Goal: Find specific page/section: Find specific page/section

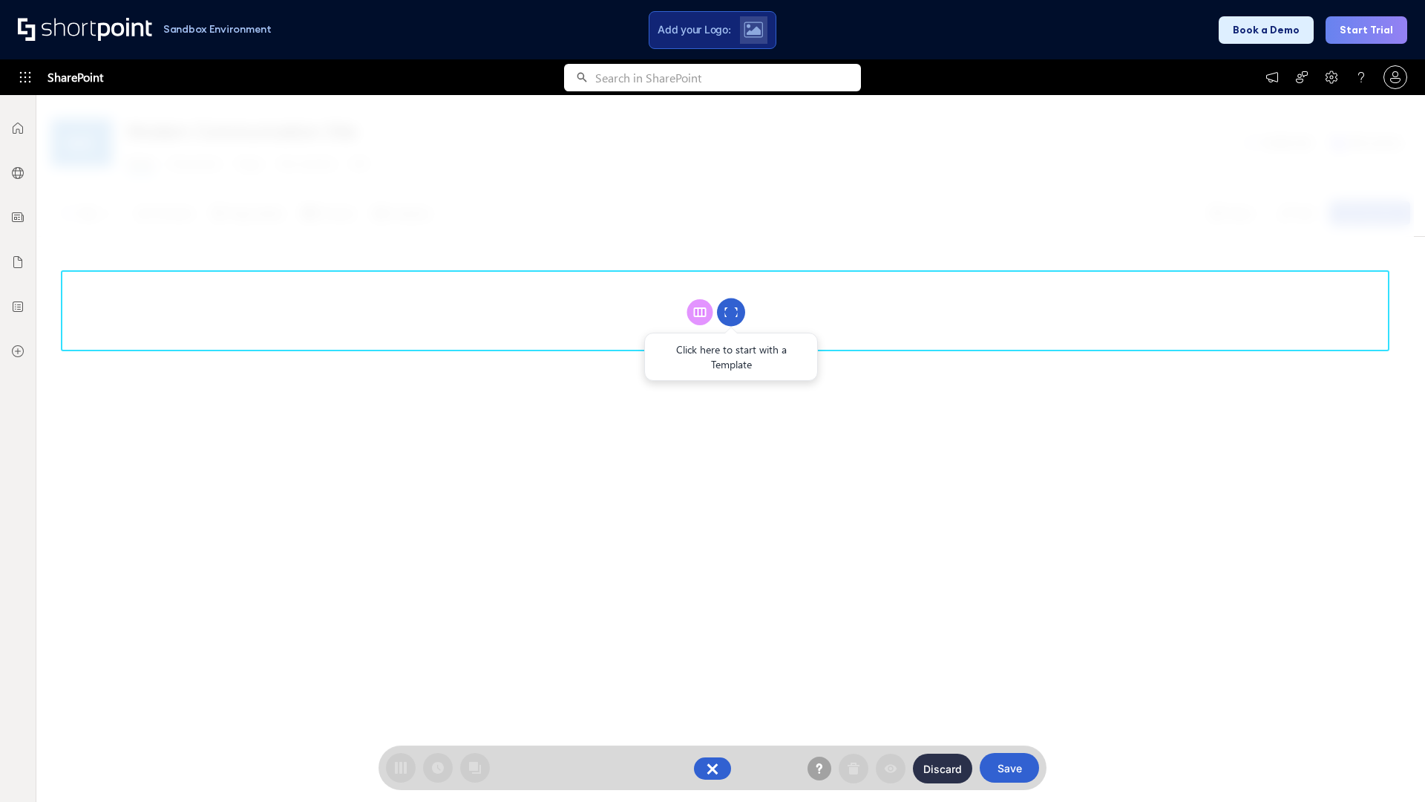
click at [731, 312] on circle at bounding box center [731, 312] width 28 height 28
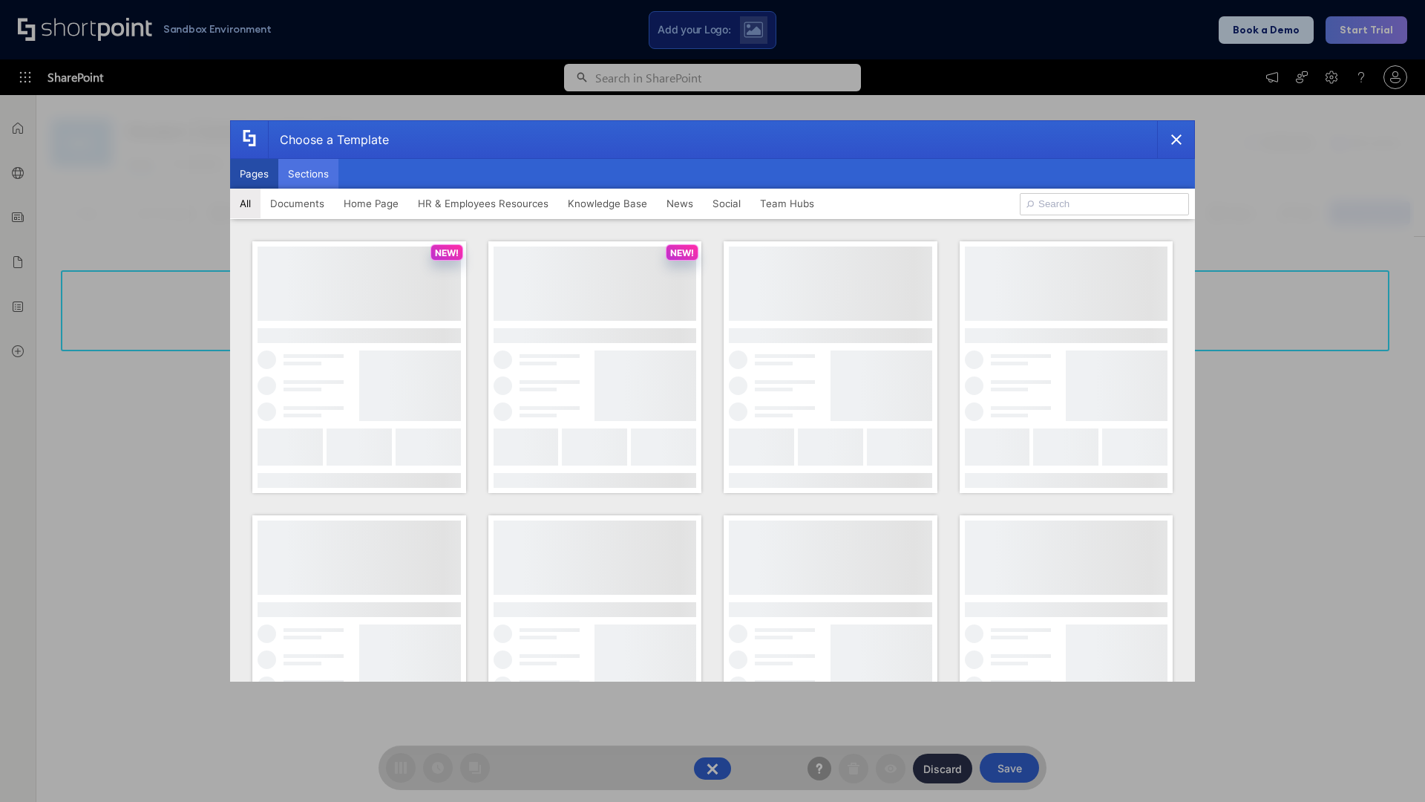
click at [308, 174] on button "Sections" at bounding box center [308, 174] width 60 height 30
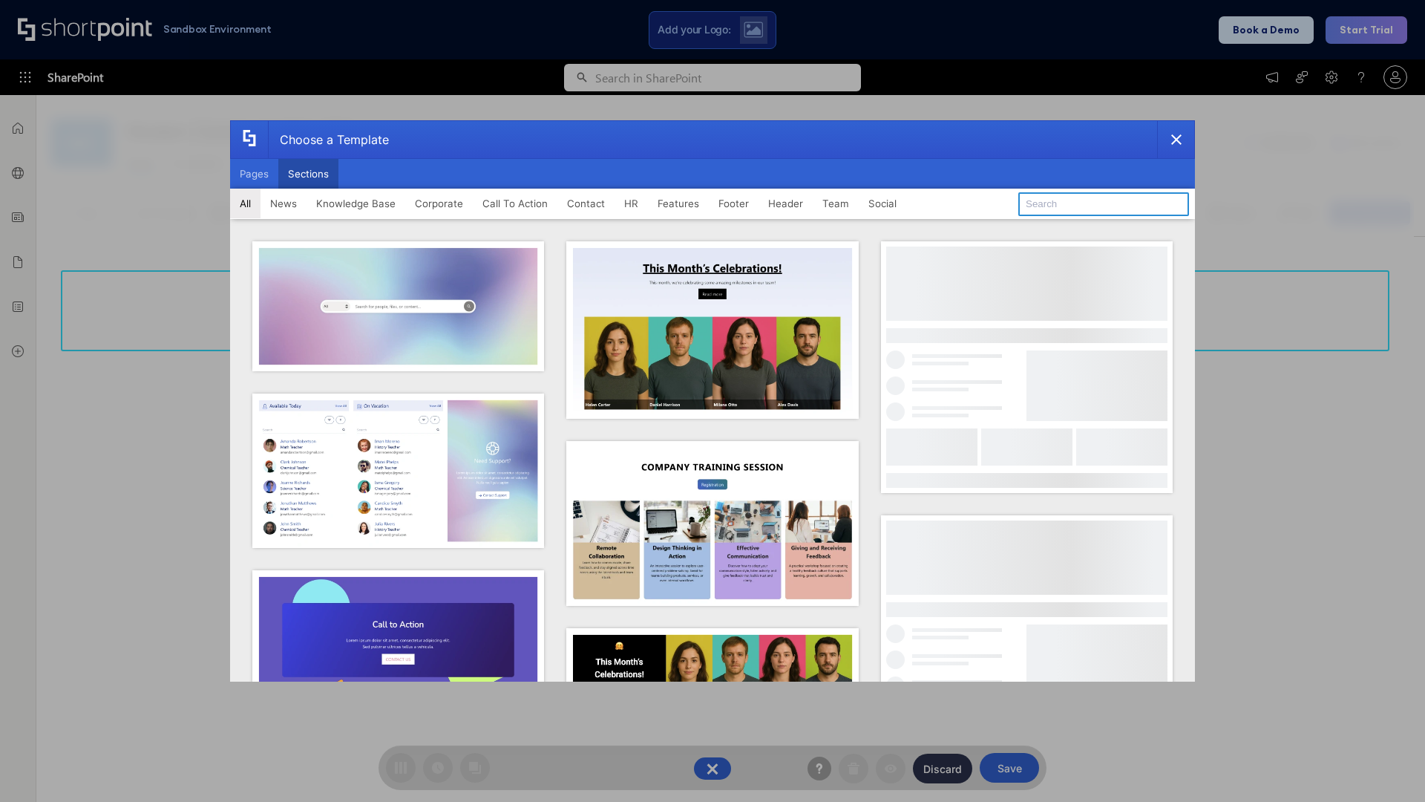
type input "CTA 3"
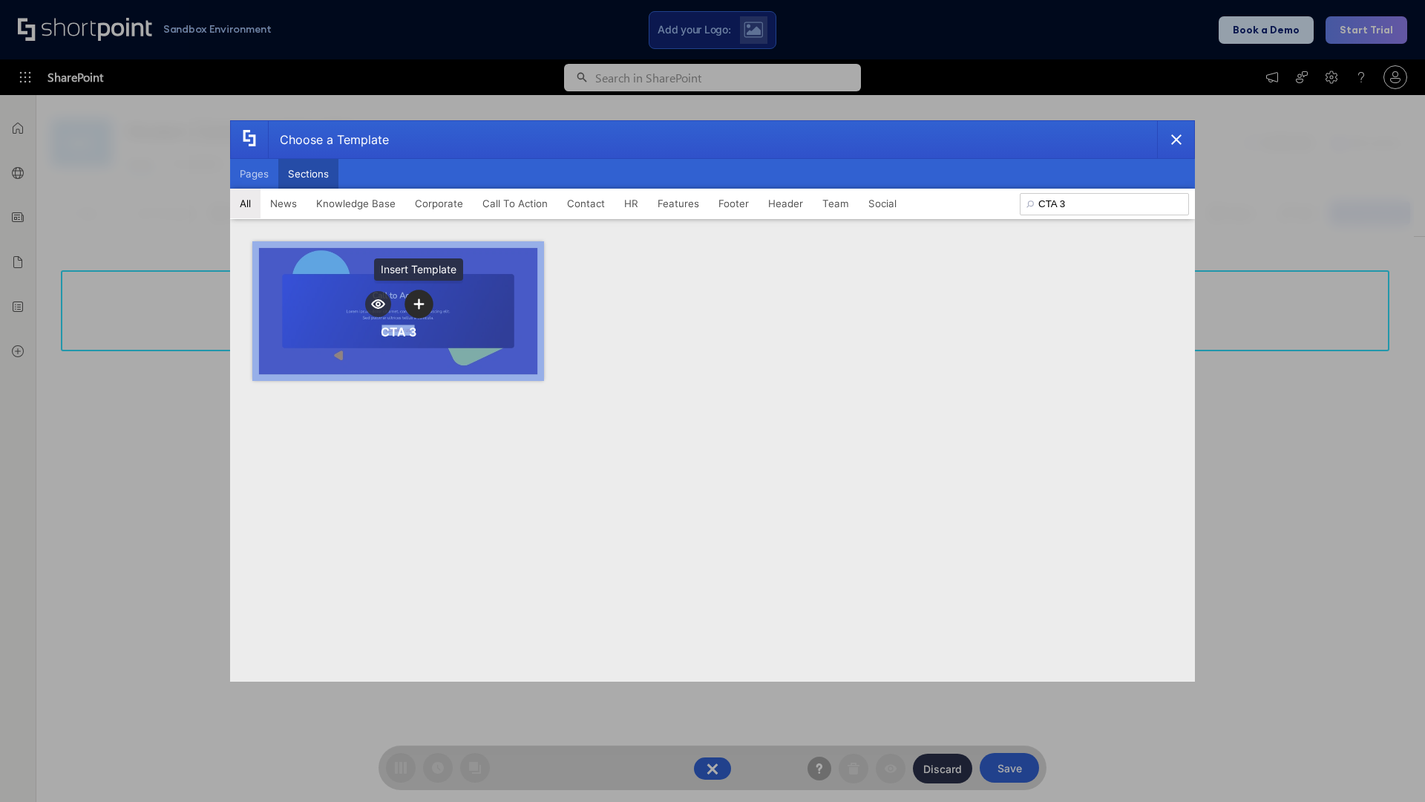
click at [419, 304] on icon "template selector" at bounding box center [418, 303] width 10 height 10
